Goal: Transaction & Acquisition: Purchase product/service

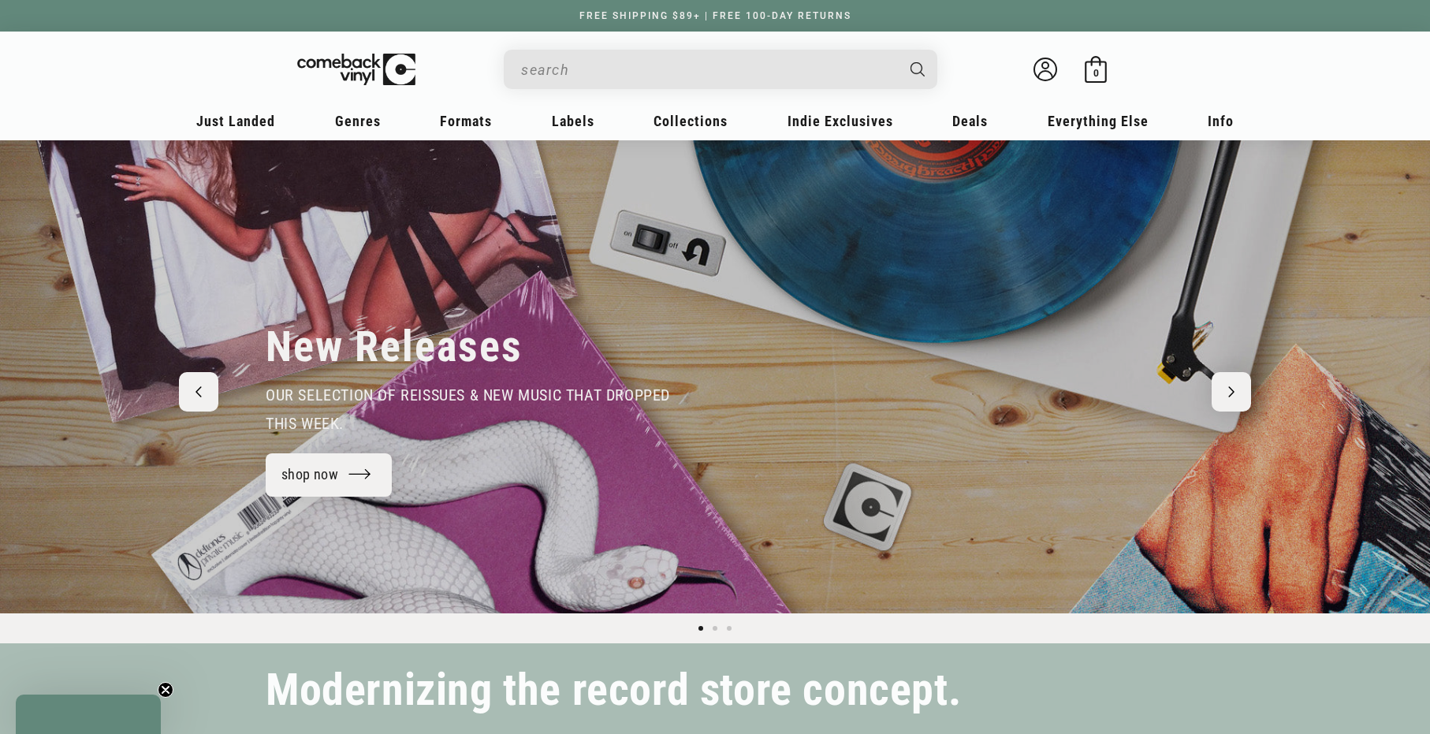
click at [747, 67] on input "When autocomplete results are available use up and down arrows to review and en…" at bounding box center [708, 70] width 374 height 32
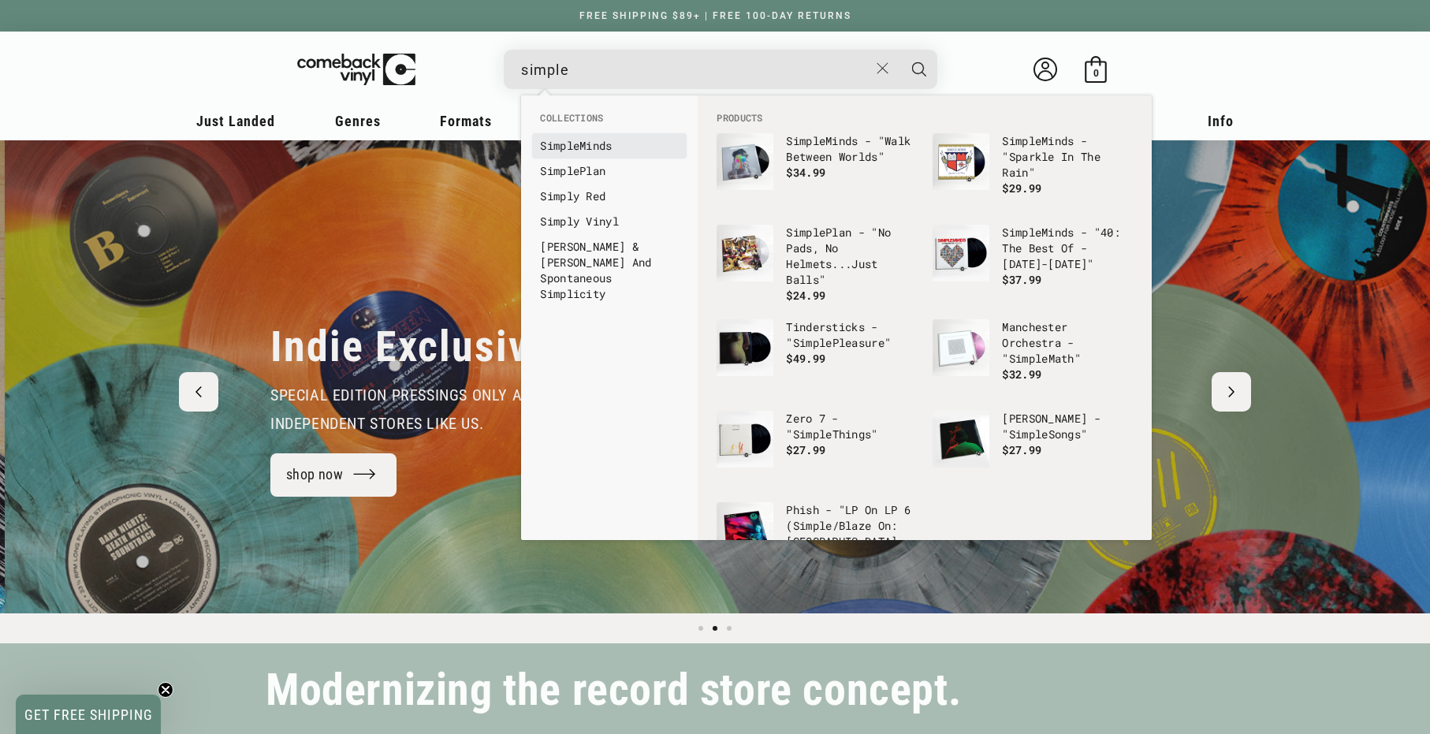
scroll to position [0, 1430]
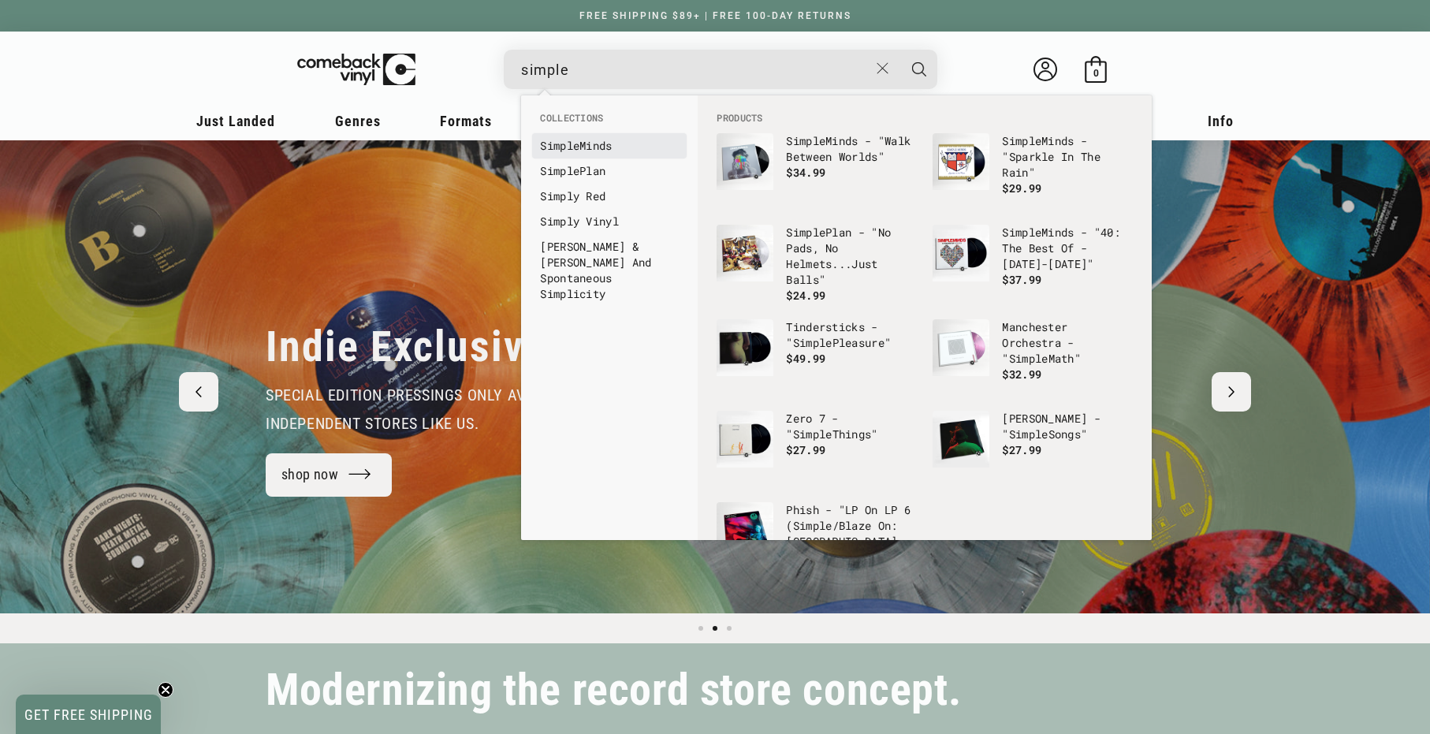
type input "simple"
click at [606, 143] on link "Simple Minds" at bounding box center [609, 146] width 139 height 16
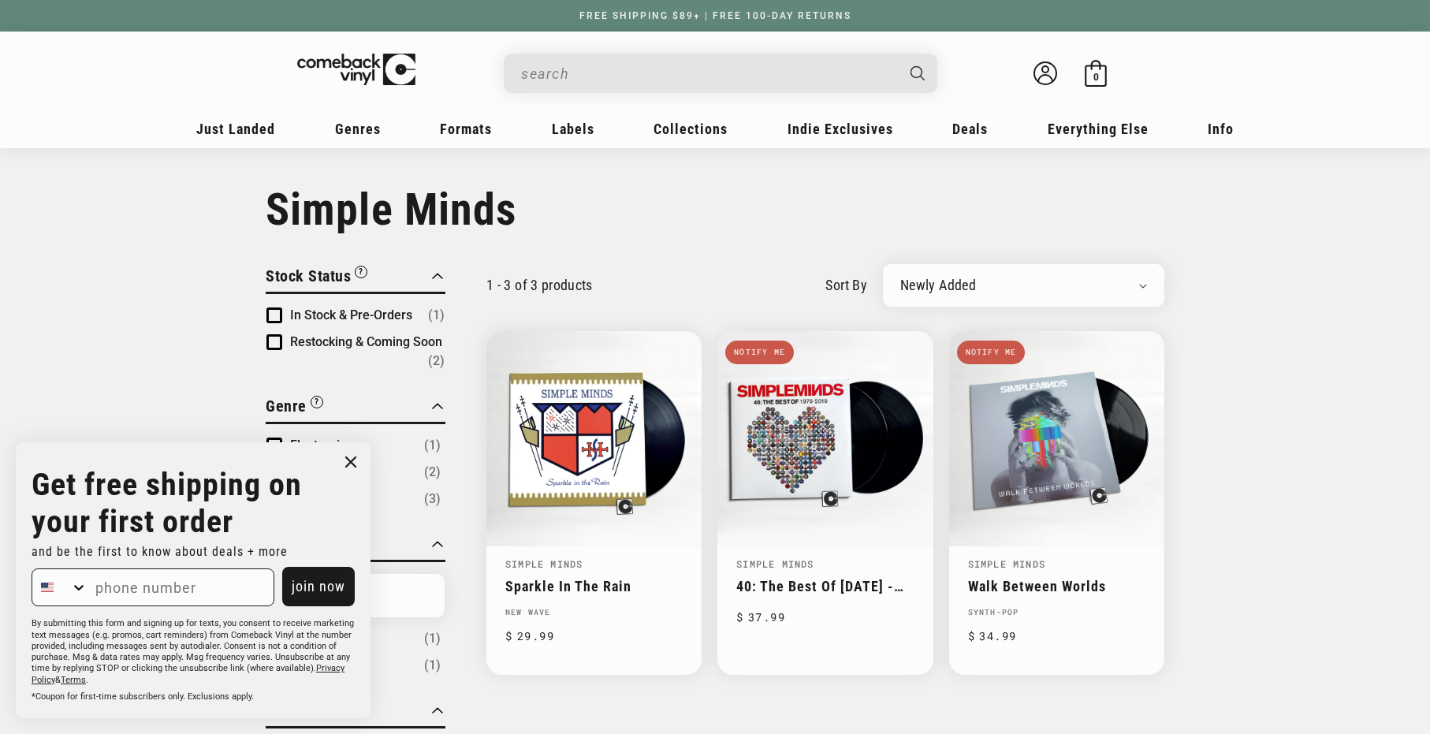
click at [789, 69] on input "When autocomplete results are available use up and down arrows to review and en…" at bounding box center [708, 74] width 374 height 32
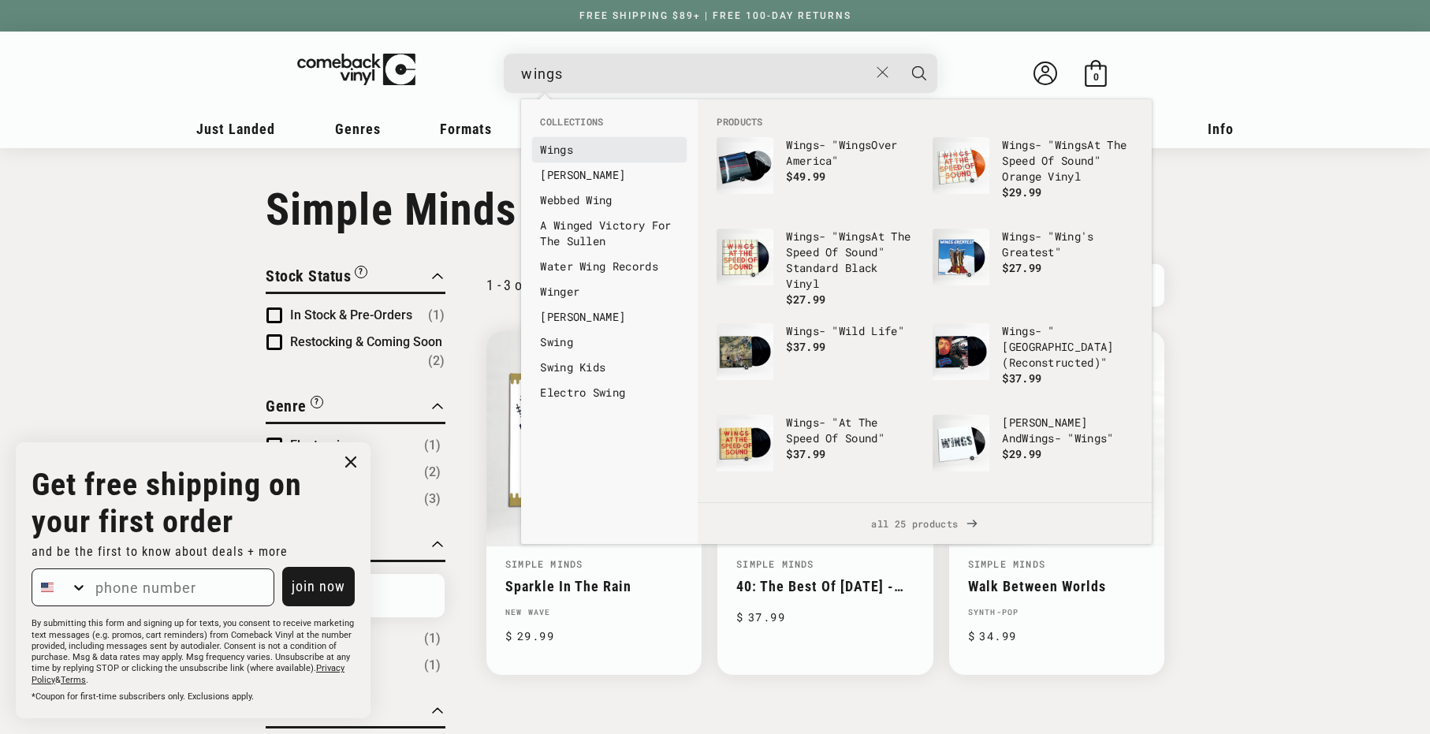
type input "wings"
click at [534, 145] on li "Wings" at bounding box center [609, 149] width 154 height 25
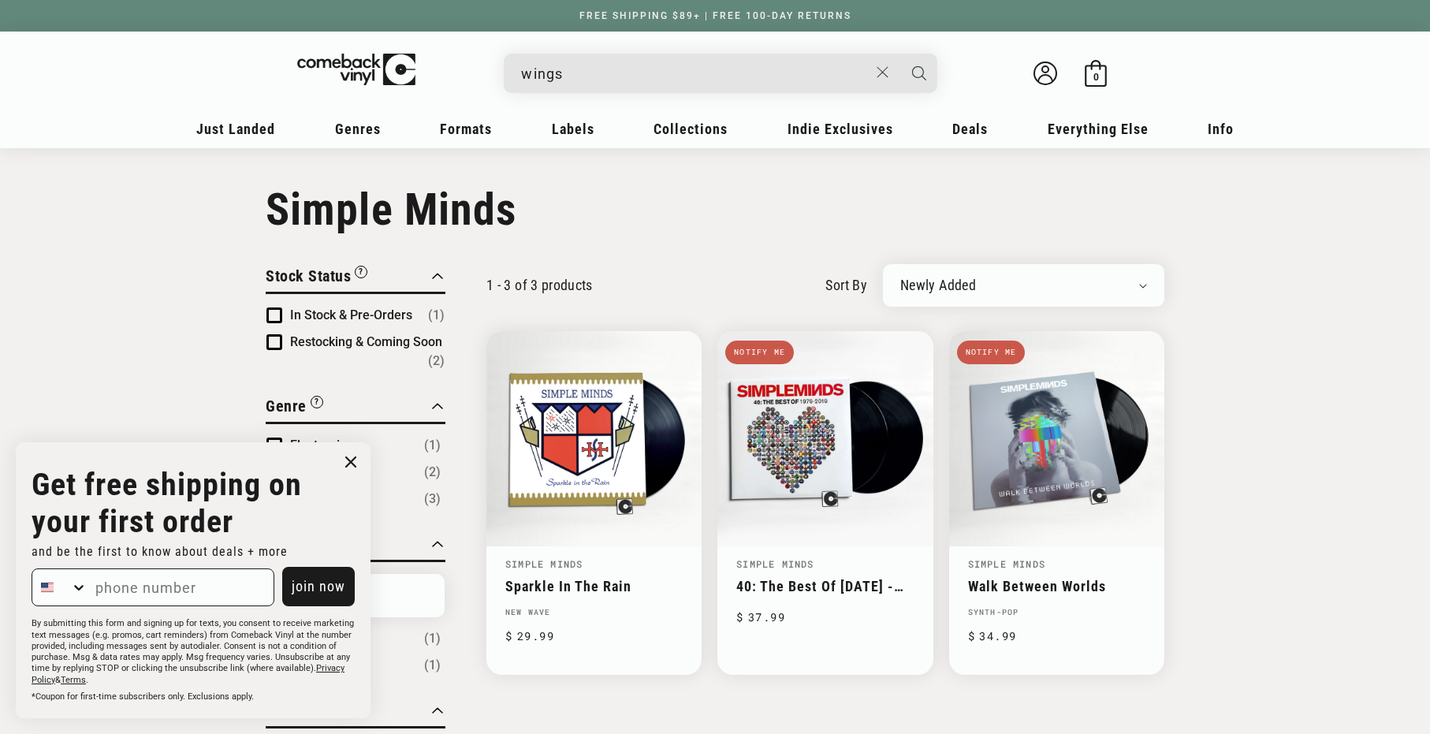
click at [921, 70] on icon "Search" at bounding box center [919, 73] width 14 height 14
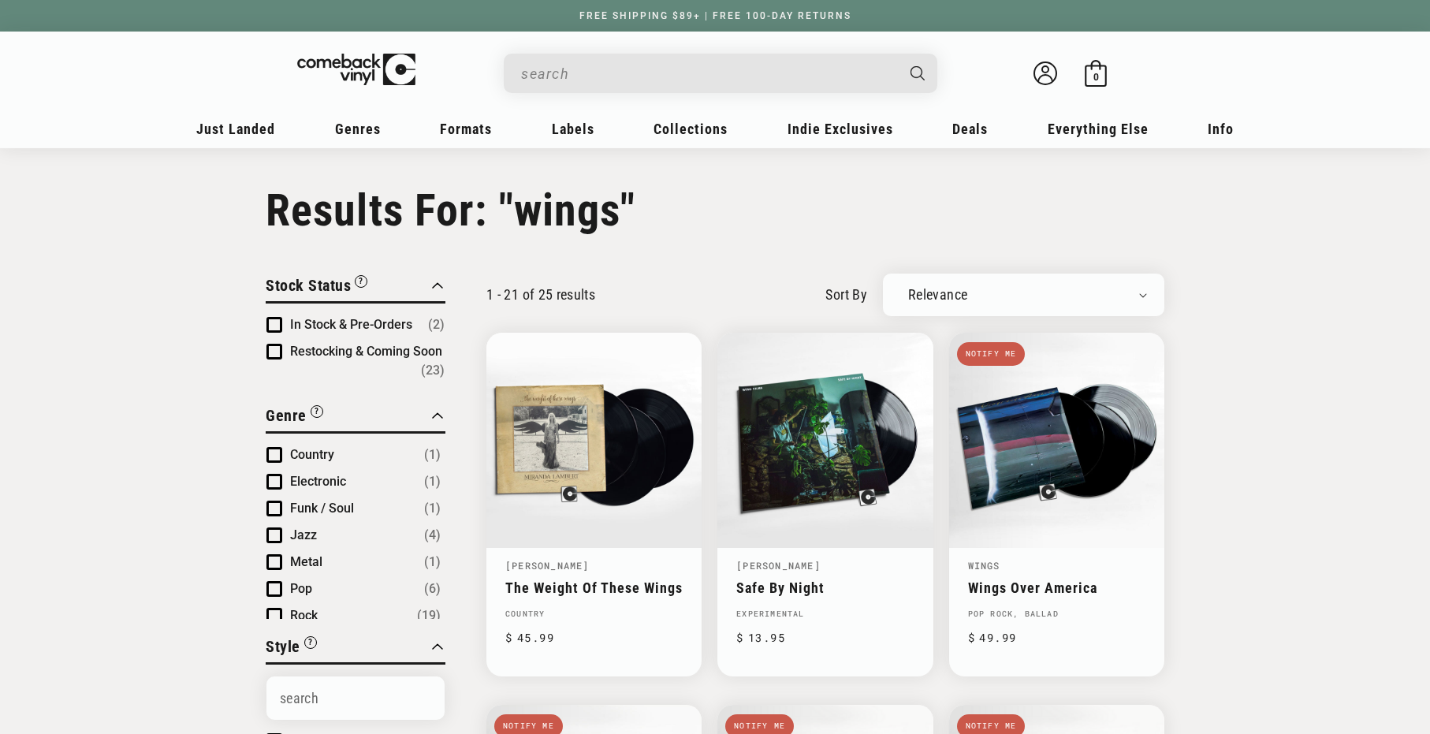
type input "wings"
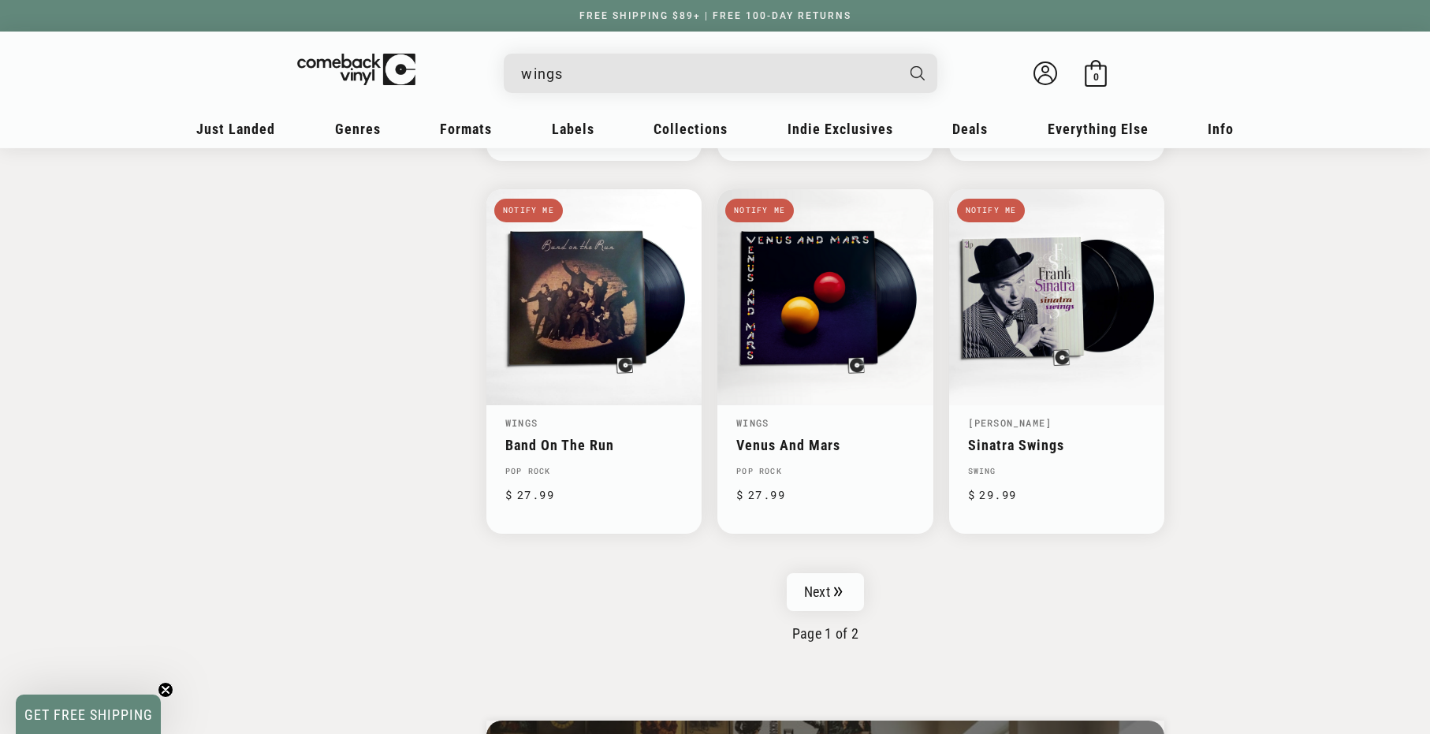
scroll to position [2387, 0]
click at [843, 589] on link "Next" at bounding box center [825, 591] width 77 height 38
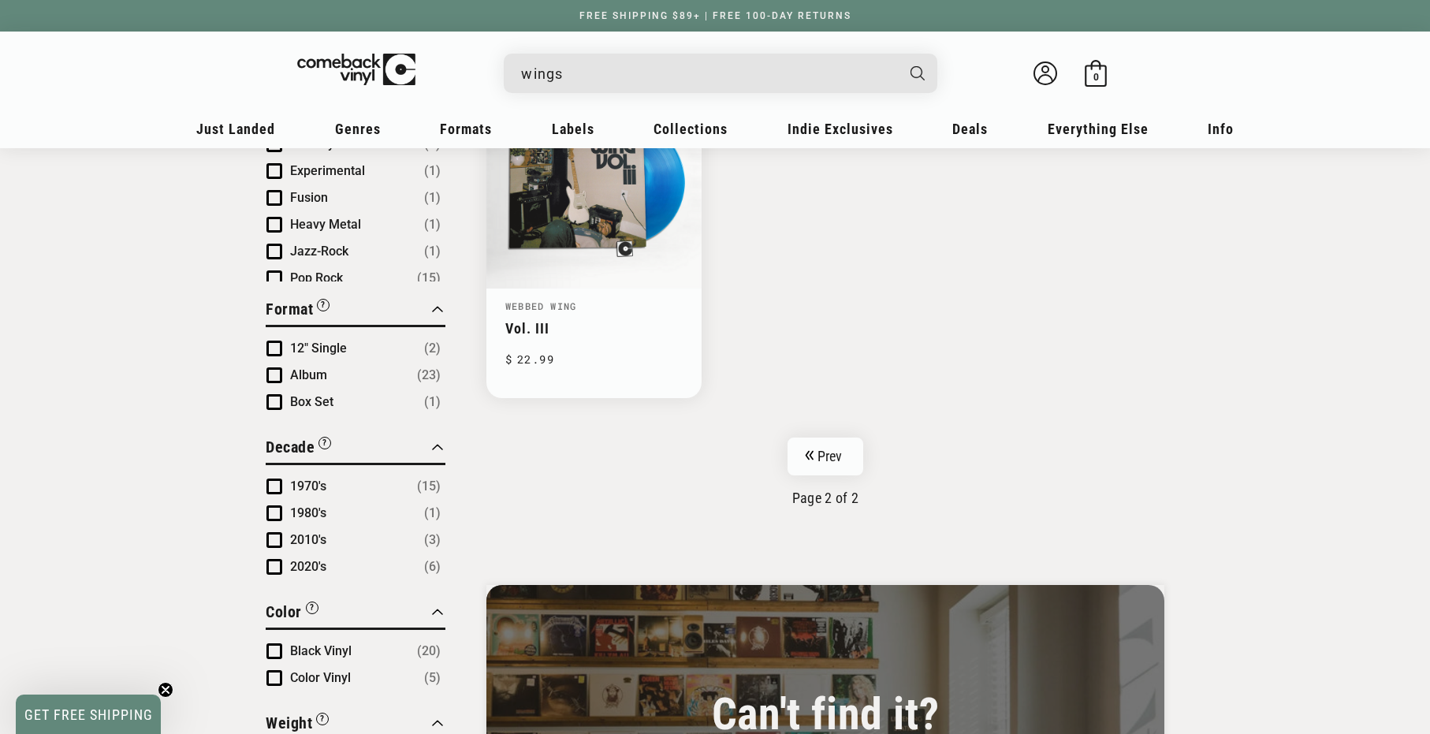
scroll to position [695, 0]
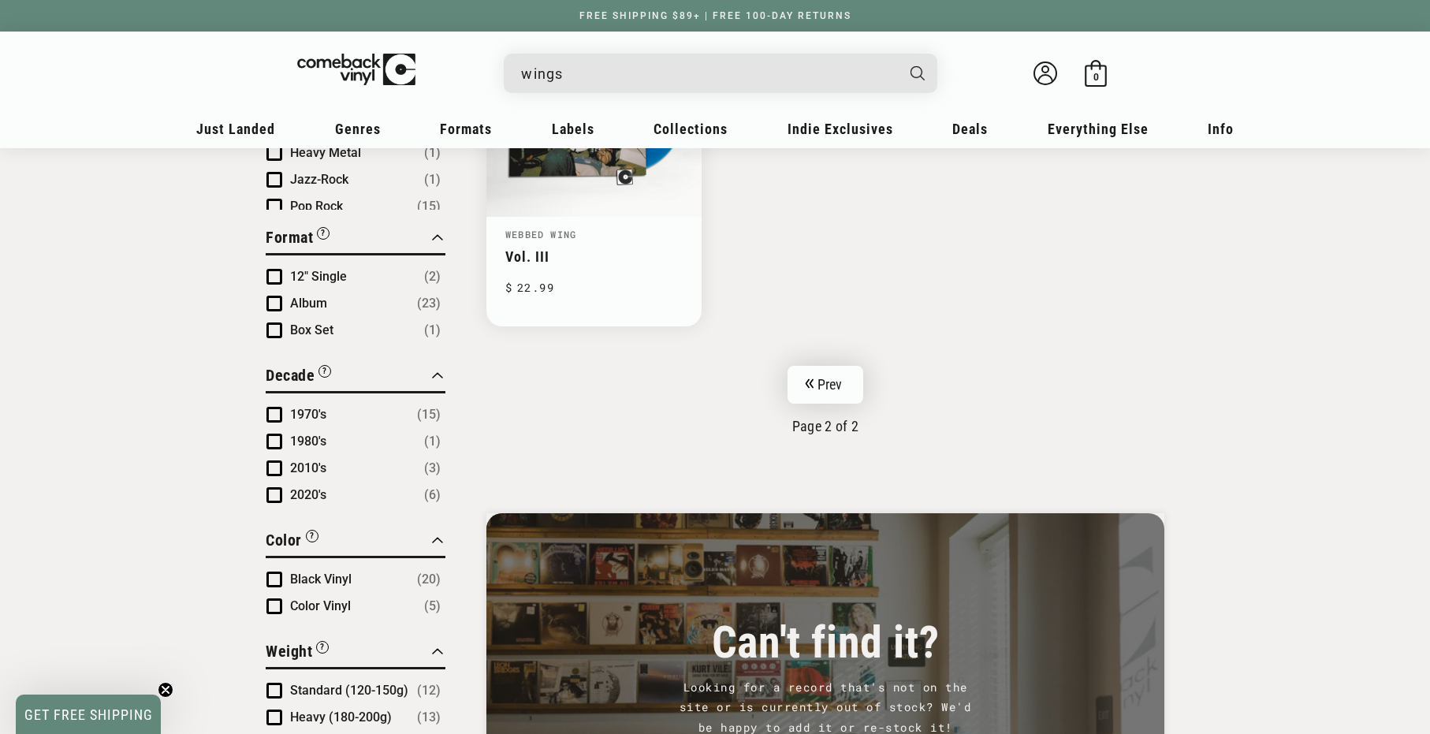
click at [839, 378] on link "Prev" at bounding box center [825, 385] width 76 height 38
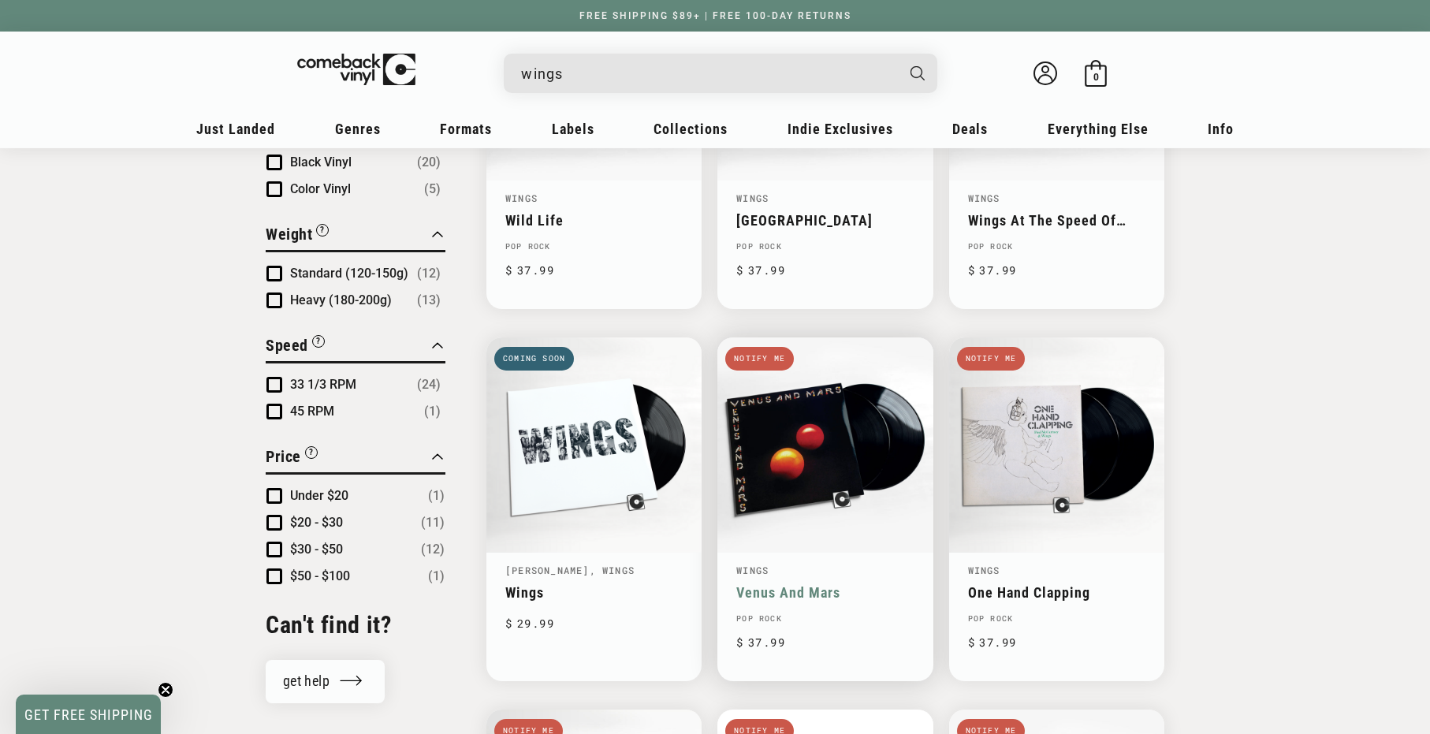
scroll to position [1114, 0]
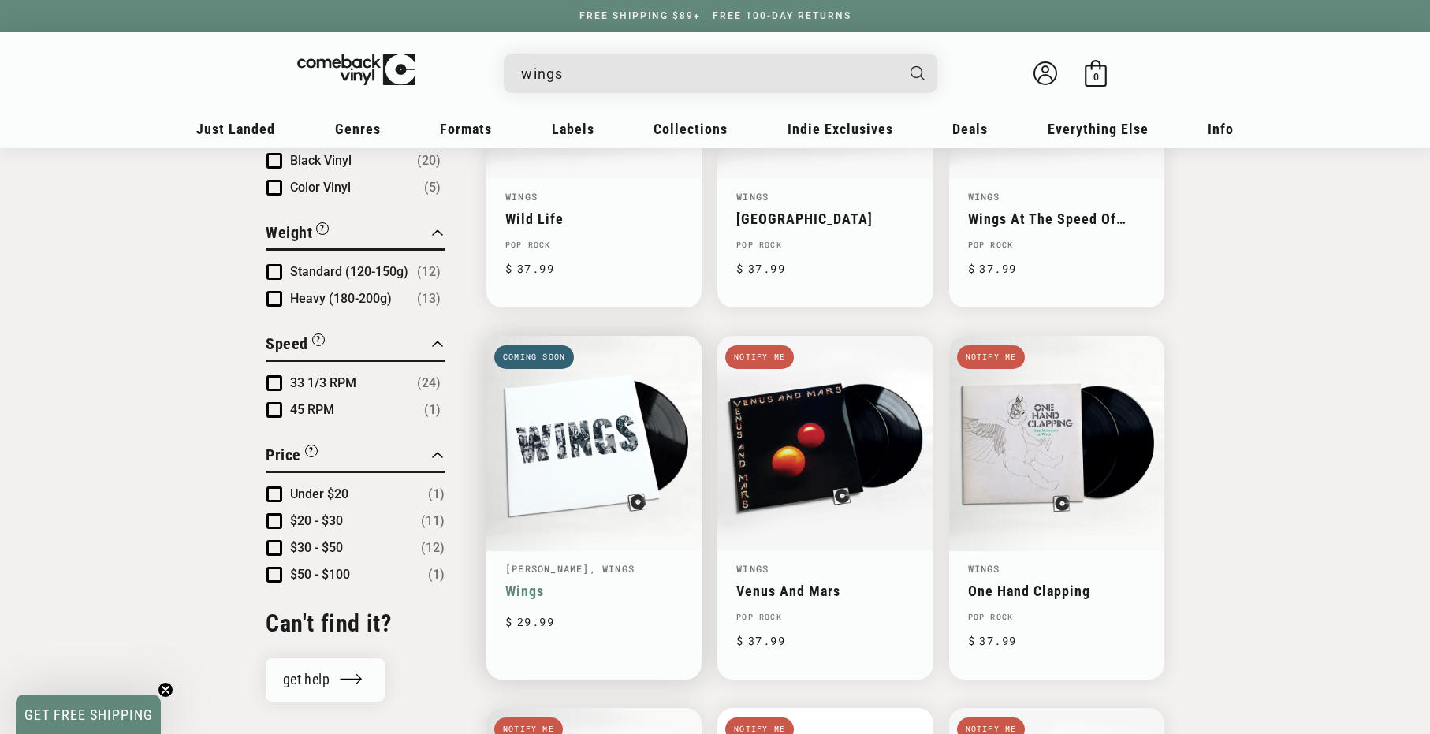
click at [564, 583] on link "Wings" at bounding box center [593, 591] width 177 height 17
